Goal: Information Seeking & Learning: Learn about a topic

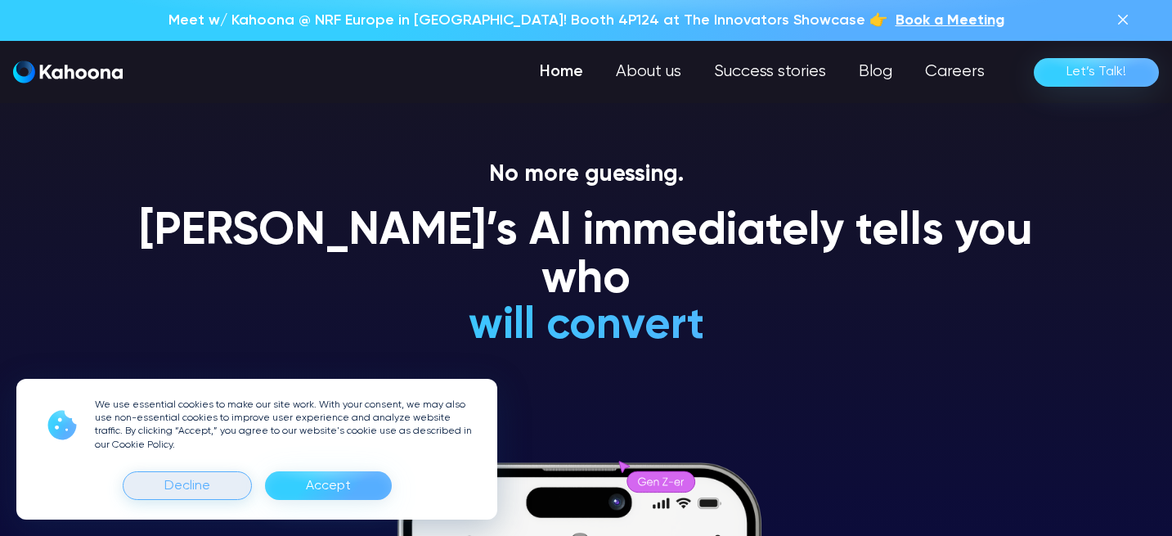
click at [183, 484] on div "Decline" at bounding box center [187, 486] width 46 height 26
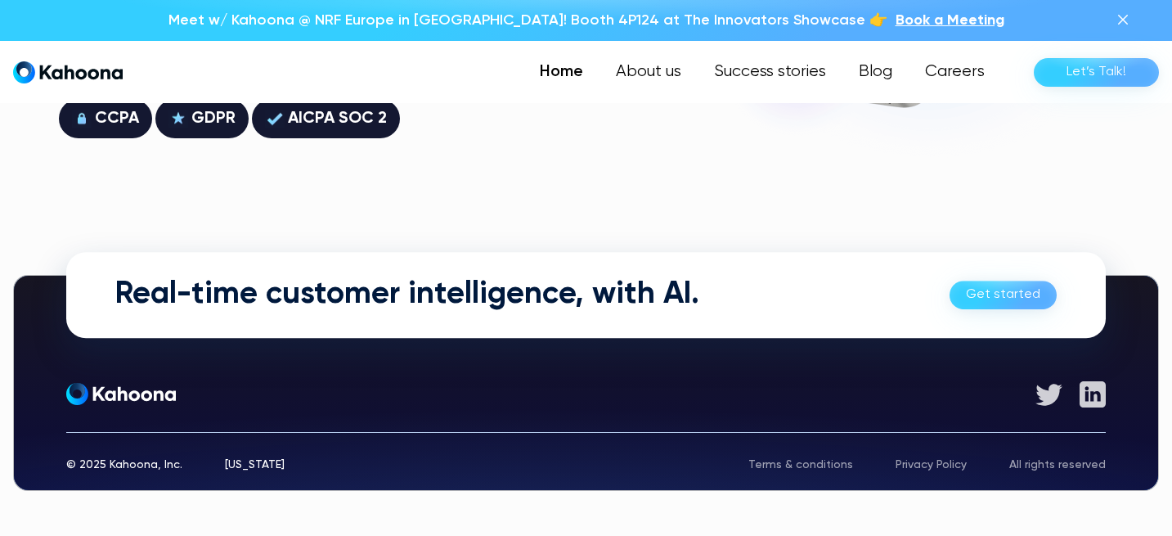
scroll to position [4652, 0]
click at [479, 298] on h2 "Real-time customer intelligence, with AI." at bounding box center [407, 295] width 584 height 38
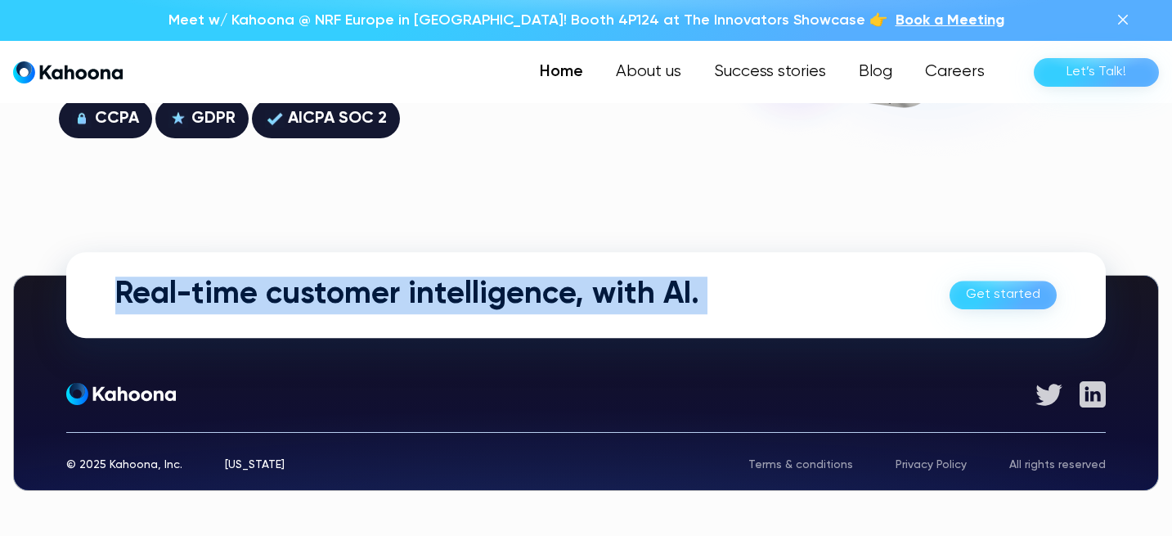
click at [490, 294] on h2 "Real-time customer intelligence, with AI." at bounding box center [407, 295] width 584 height 38
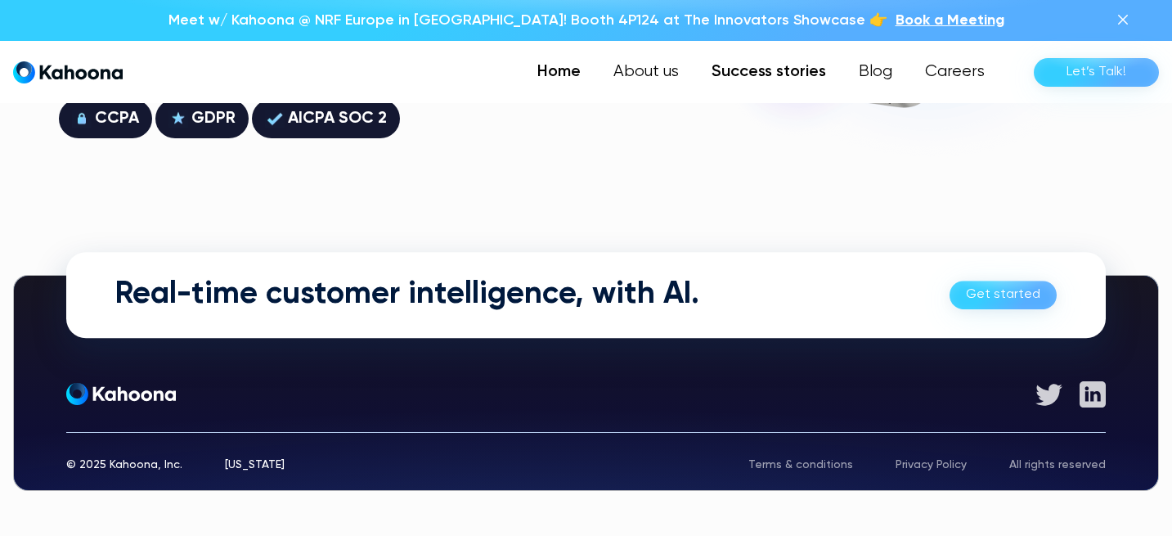
click at [742, 62] on link "Success stories" at bounding box center [768, 72] width 147 height 33
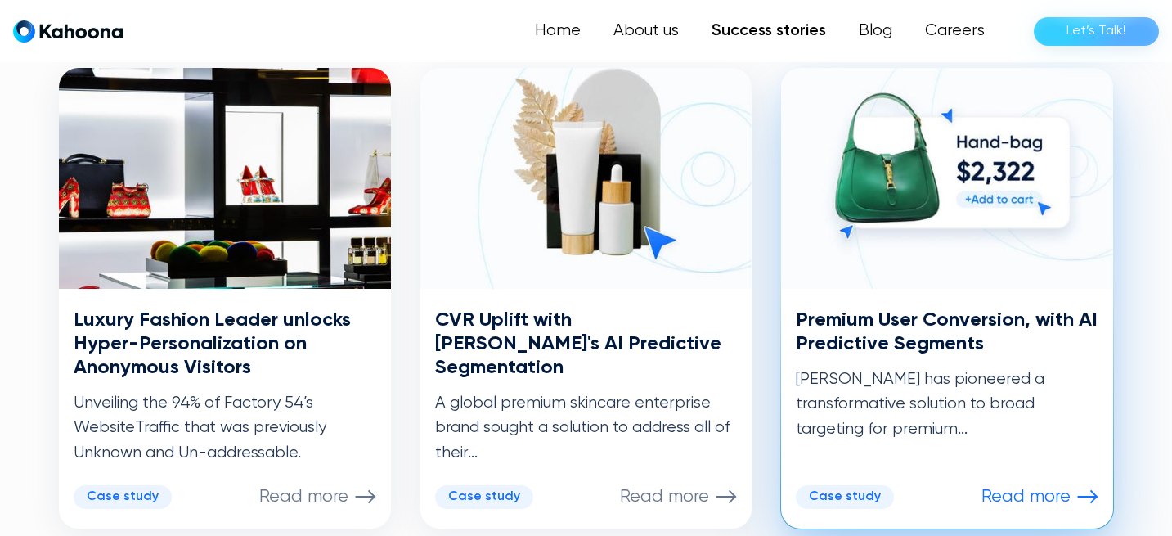
scroll to position [831, 0]
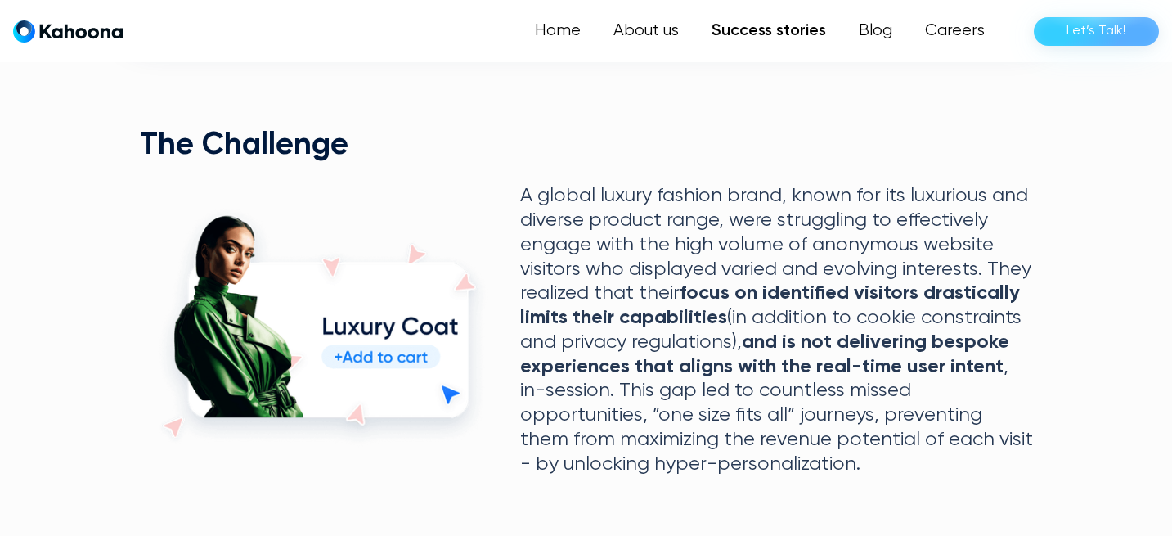
scroll to position [752, 0]
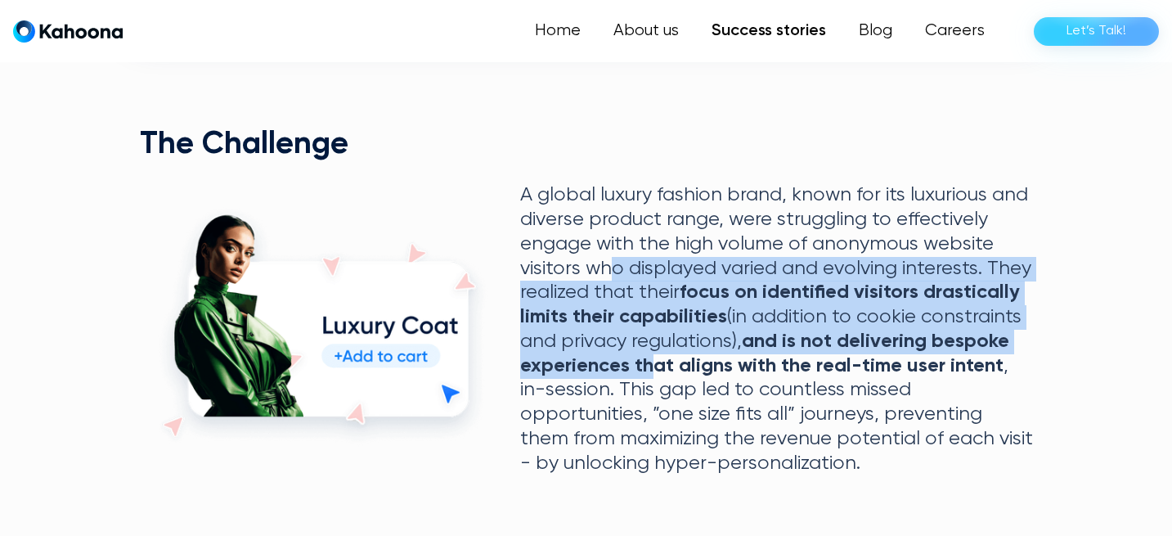
drag, startPoint x: 605, startPoint y: 263, endPoint x: 659, endPoint y: 377, distance: 126.6
click at [660, 377] on p "A global luxury fashion brand, known for its luxurious and diverse product rang…" at bounding box center [776, 329] width 513 height 292
click at [659, 377] on p "A global luxury fashion brand, known for its luxurious and diverse product rang…" at bounding box center [776, 329] width 513 height 292
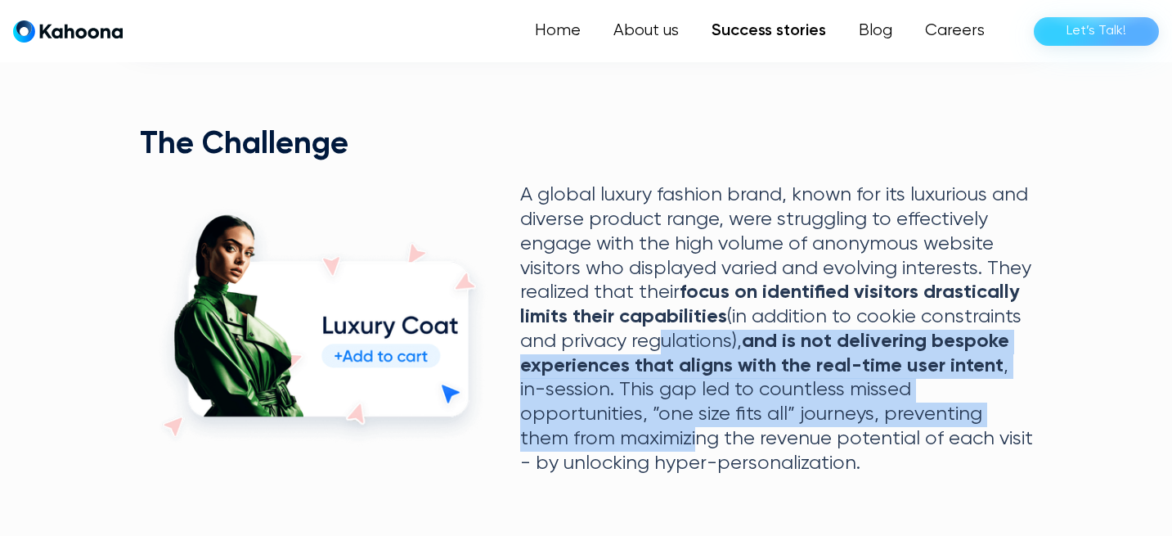
drag, startPoint x: 645, startPoint y: 447, endPoint x: 649, endPoint y: 325, distance: 122.7
click at [649, 325] on p "A global luxury fashion brand, known for its luxurious and diverse product rang…" at bounding box center [776, 329] width 513 height 292
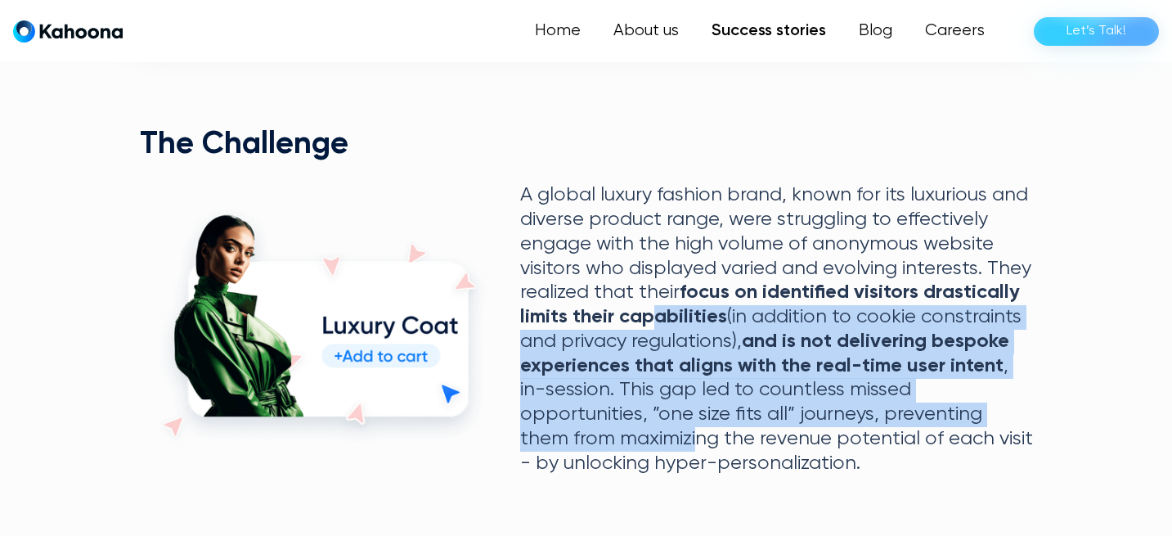
click at [649, 325] on strong "focus on identified visitors drastically limits their capabilities" at bounding box center [770, 304] width 500 height 44
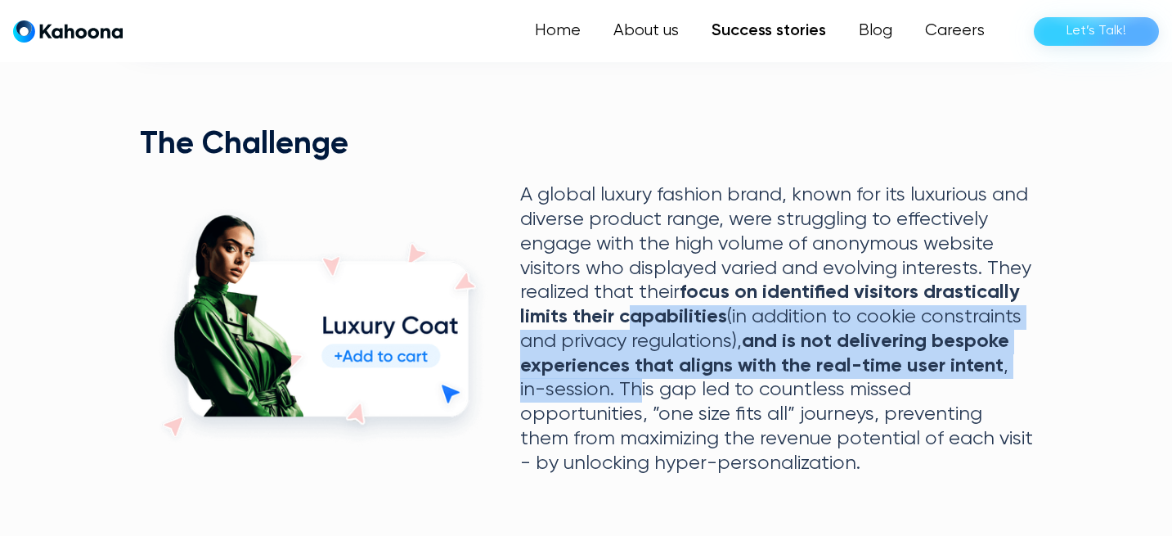
drag, startPoint x: 627, startPoint y: 328, endPoint x: 654, endPoint y: 423, distance: 98.7
click at [654, 423] on p "A global luxury fashion brand, known for its luxurious and diverse product rang…" at bounding box center [776, 329] width 513 height 292
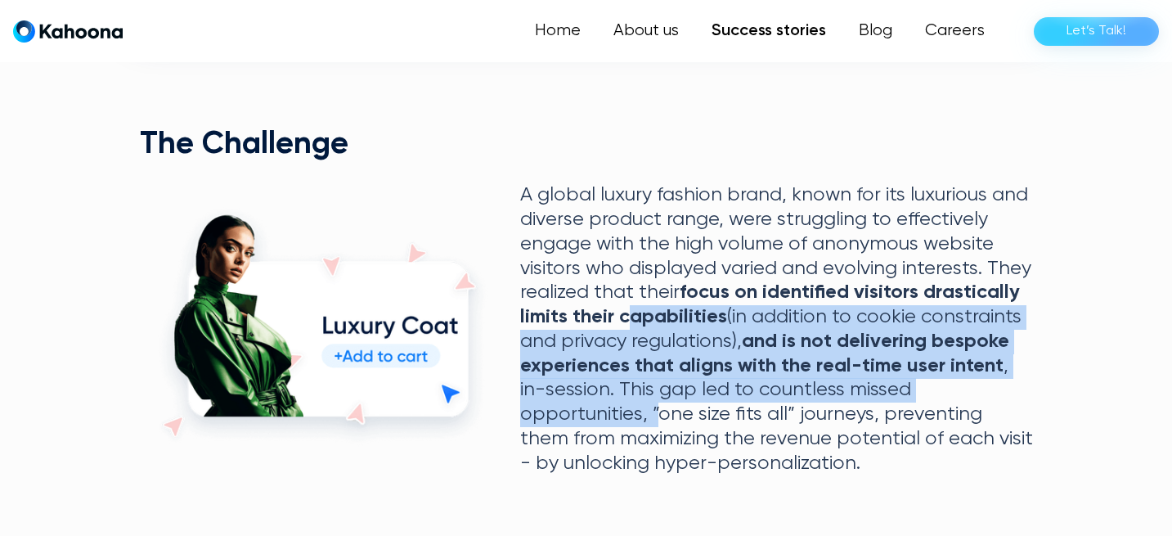
click at [662, 458] on p "A global luxury fashion brand, known for its luxurious and diverse product rang…" at bounding box center [776, 329] width 513 height 292
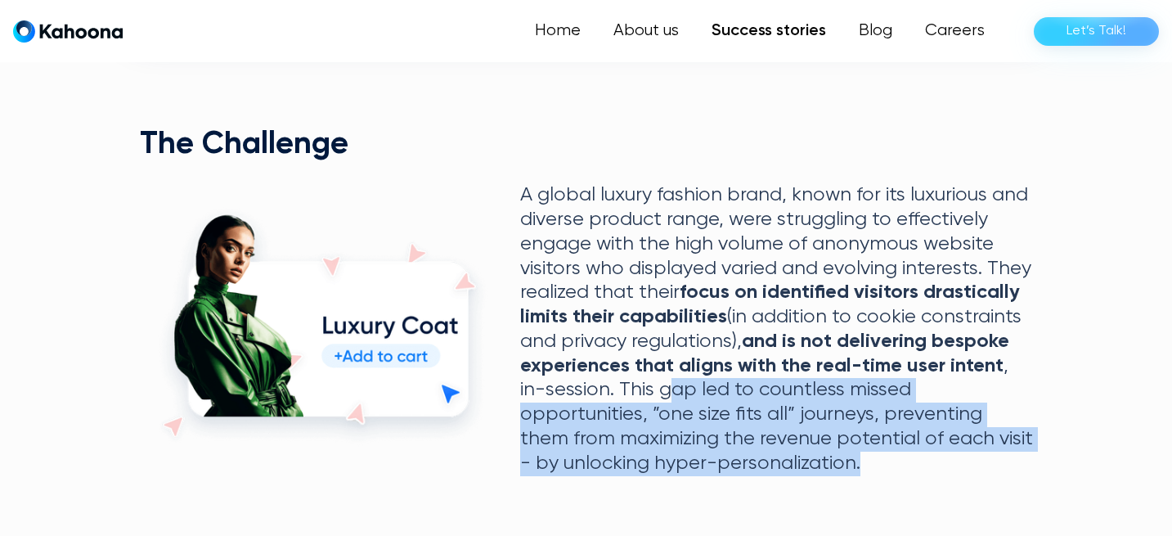
drag, startPoint x: 676, startPoint y: 481, endPoint x: 676, endPoint y: 377, distance: 103.9
click at [676, 377] on div "+24.2% CTR on PLPs +19.1% Number of Pages Visited +12.8% AOV Uplift +24.2% CTR …" at bounding box center [586, 320] width 933 height 1261
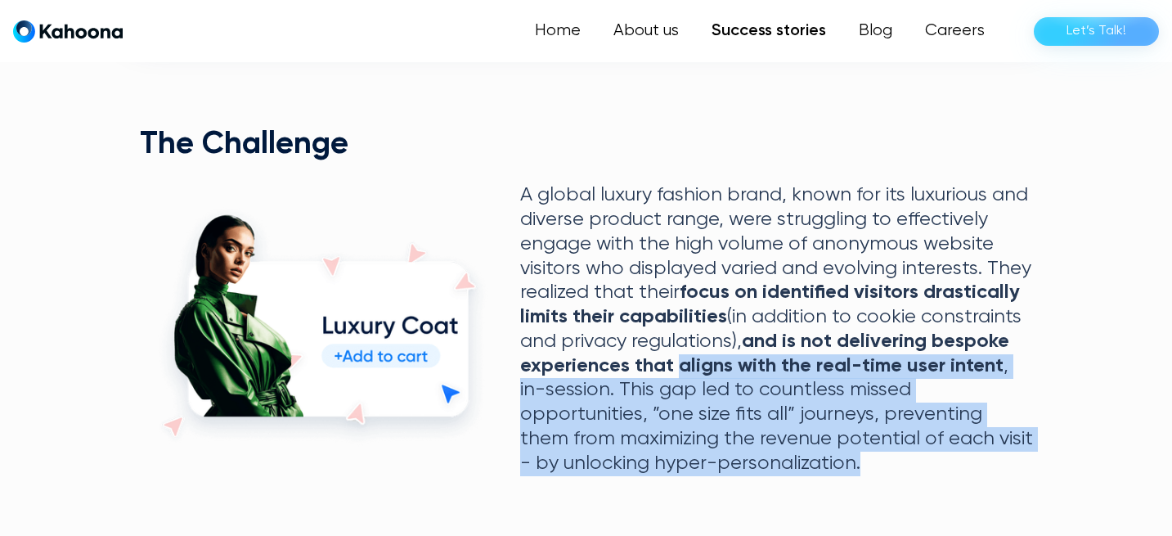
click at [676, 377] on p "A global luxury fashion brand, known for its luxurious and diverse product rang…" at bounding box center [776, 329] width 513 height 292
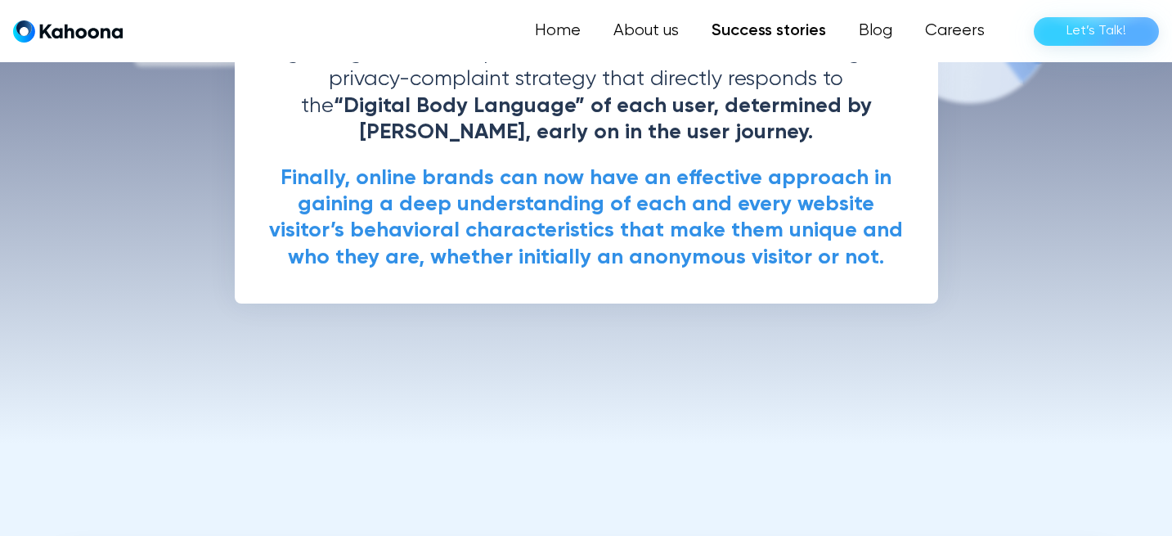
scroll to position [3554, 0]
